Goal: Task Accomplishment & Management: Use online tool/utility

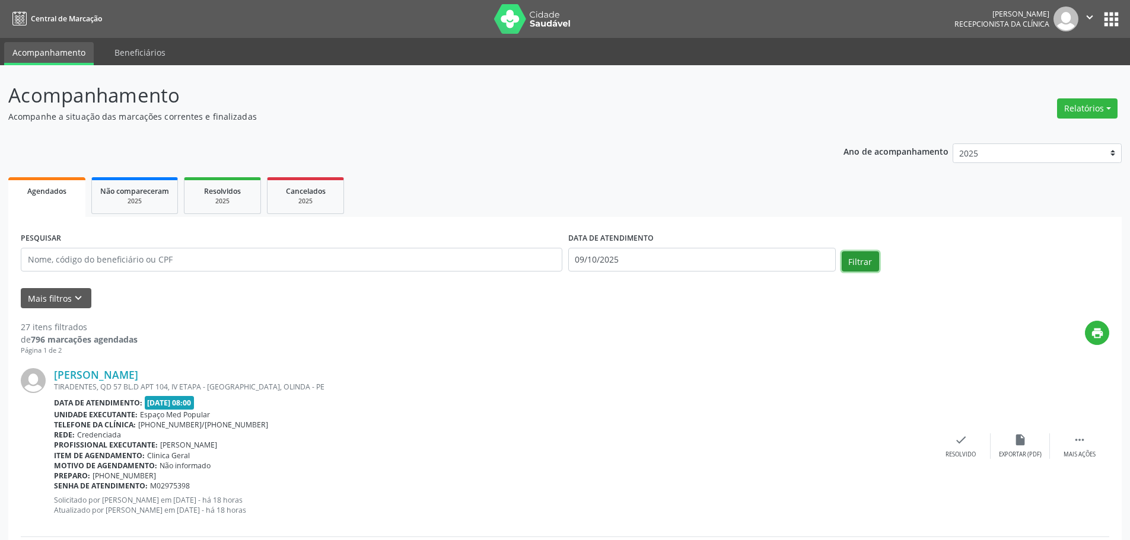
click at [855, 260] on button "Filtrar" at bounding box center [860, 261] width 37 height 20
click at [1107, 108] on button "Relatórios" at bounding box center [1087, 108] width 60 height 20
click at [1073, 130] on link "Agendamentos" at bounding box center [1054, 134] width 128 height 17
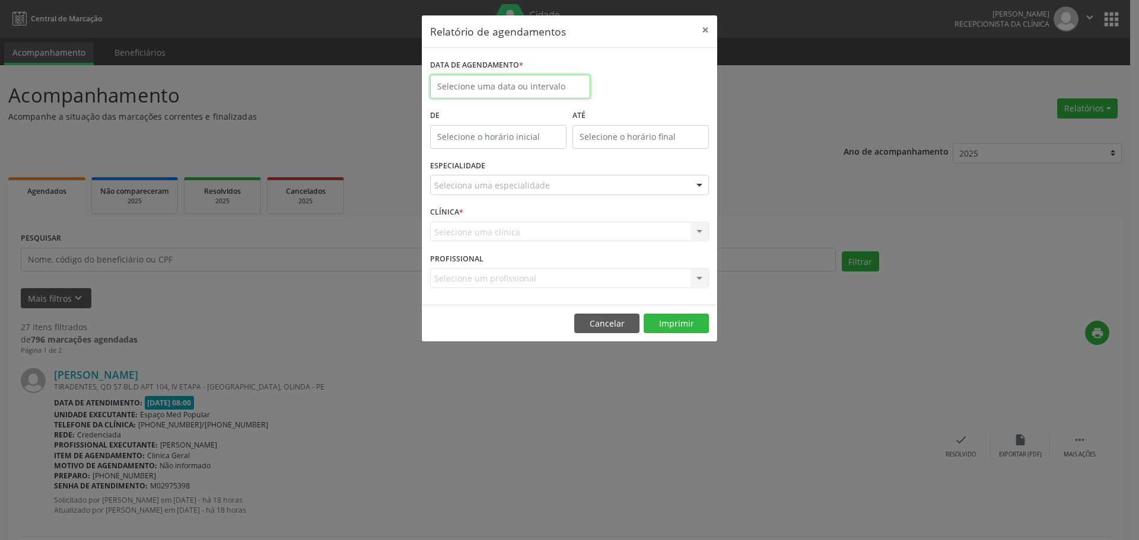
click at [543, 87] on input "text" at bounding box center [510, 87] width 160 height 24
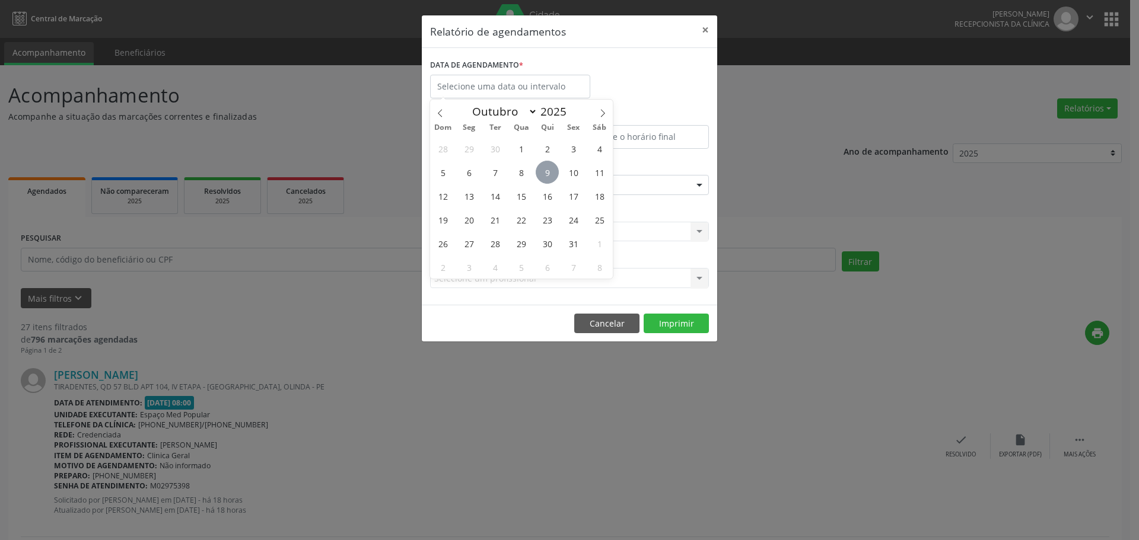
click at [549, 175] on span "9" at bounding box center [547, 172] width 23 height 23
type input "09/10/2025"
click at [549, 175] on span "9" at bounding box center [547, 172] width 23 height 23
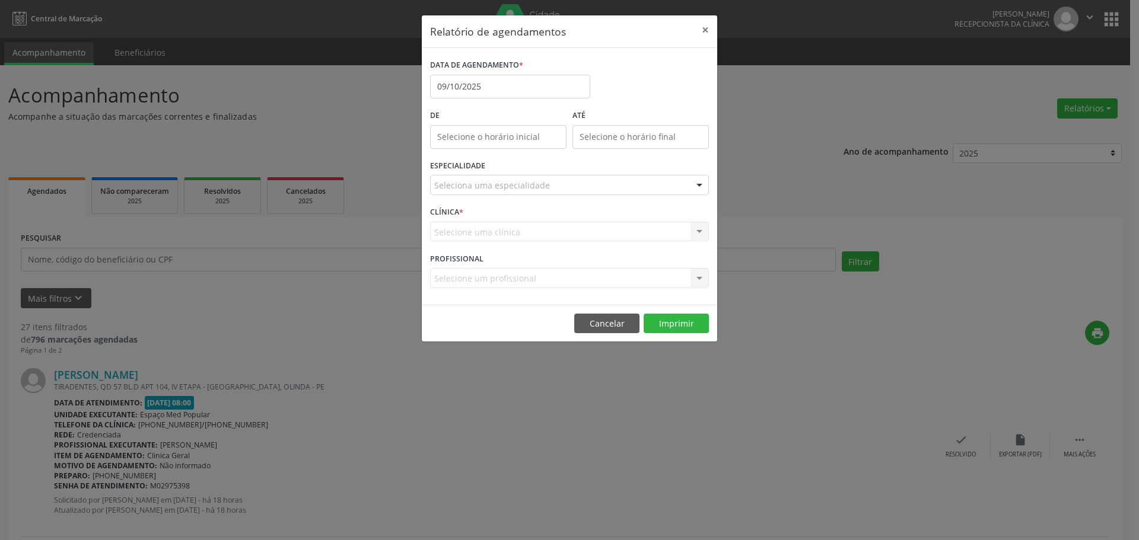
click at [554, 186] on div "Seleciona uma especialidade" at bounding box center [569, 185] width 279 height 20
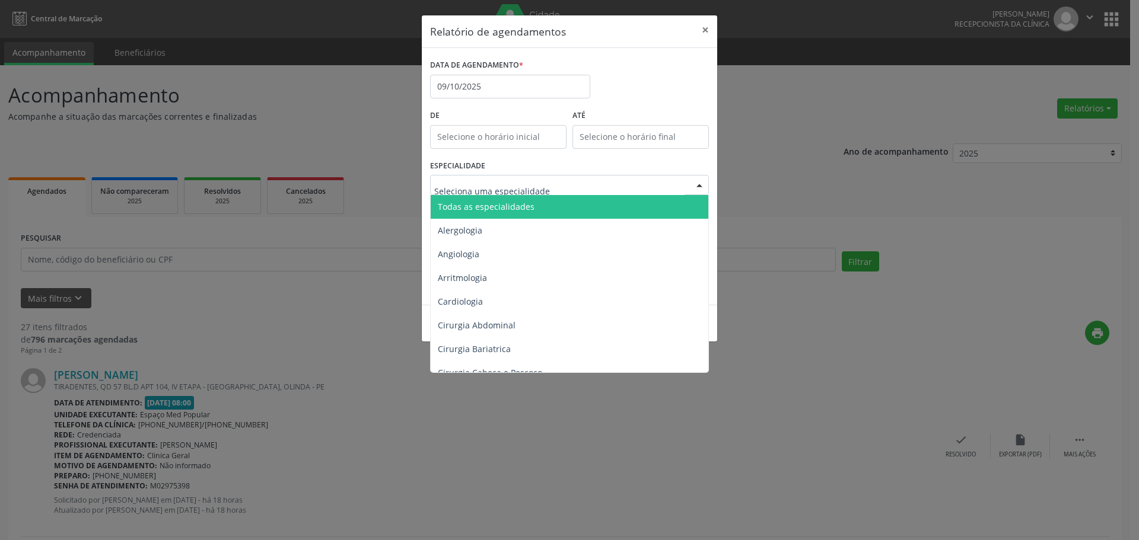
click at [548, 208] on span "Todas as especialidades" at bounding box center [570, 207] width 279 height 24
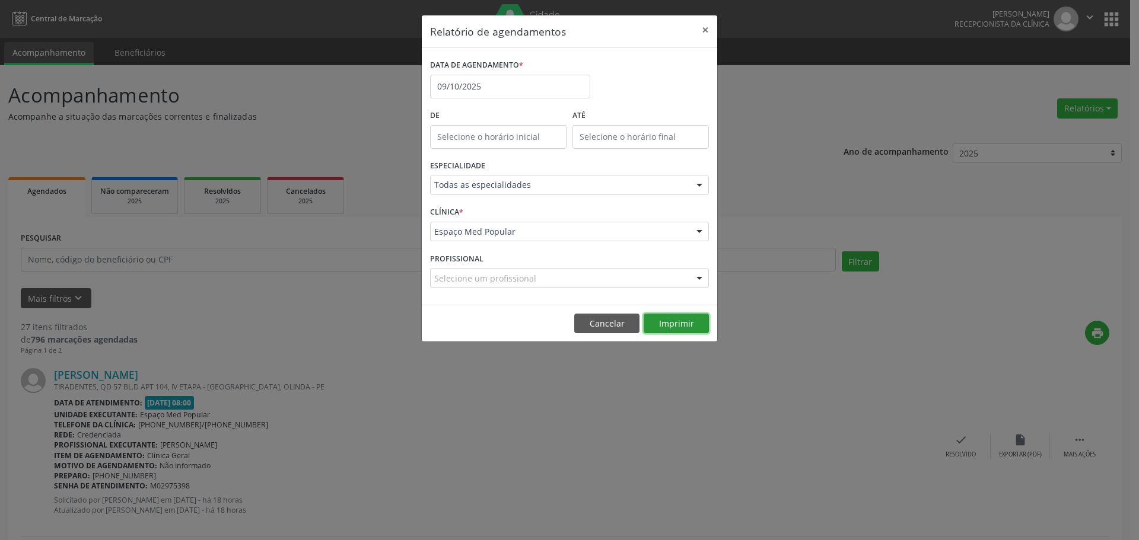
click at [683, 326] on button "Imprimir" at bounding box center [676, 324] width 65 height 20
click at [339, 121] on div "Relatório de agendamentos × DATA DE AGENDAMENTO * [DATE] De ATÉ ESPECIALIDADE T…" at bounding box center [569, 270] width 1139 height 540
click at [588, 316] on button "Cancelar" at bounding box center [606, 324] width 65 height 20
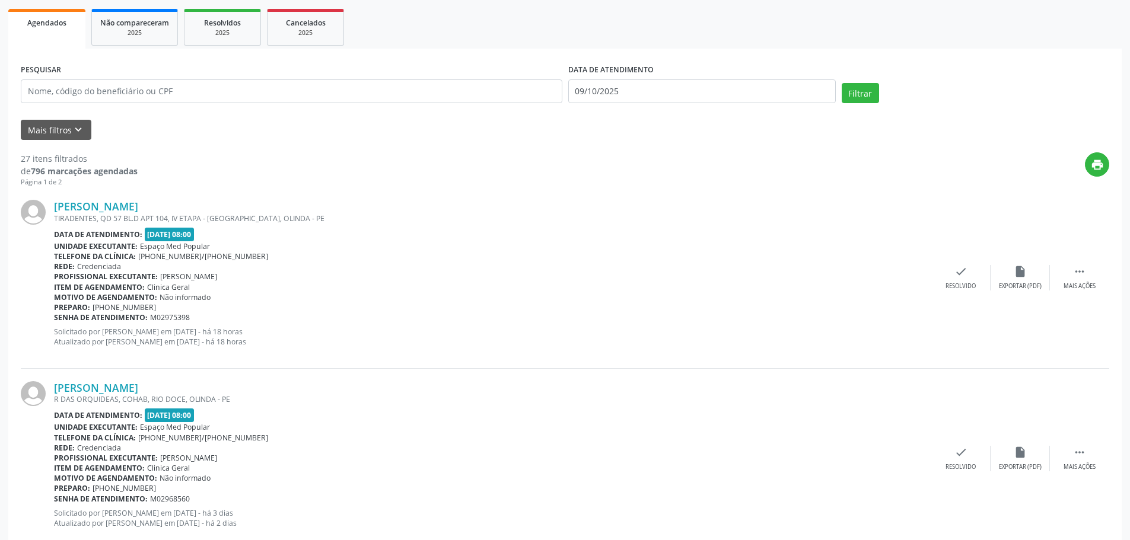
scroll to position [178, 0]
